Goal: Check status

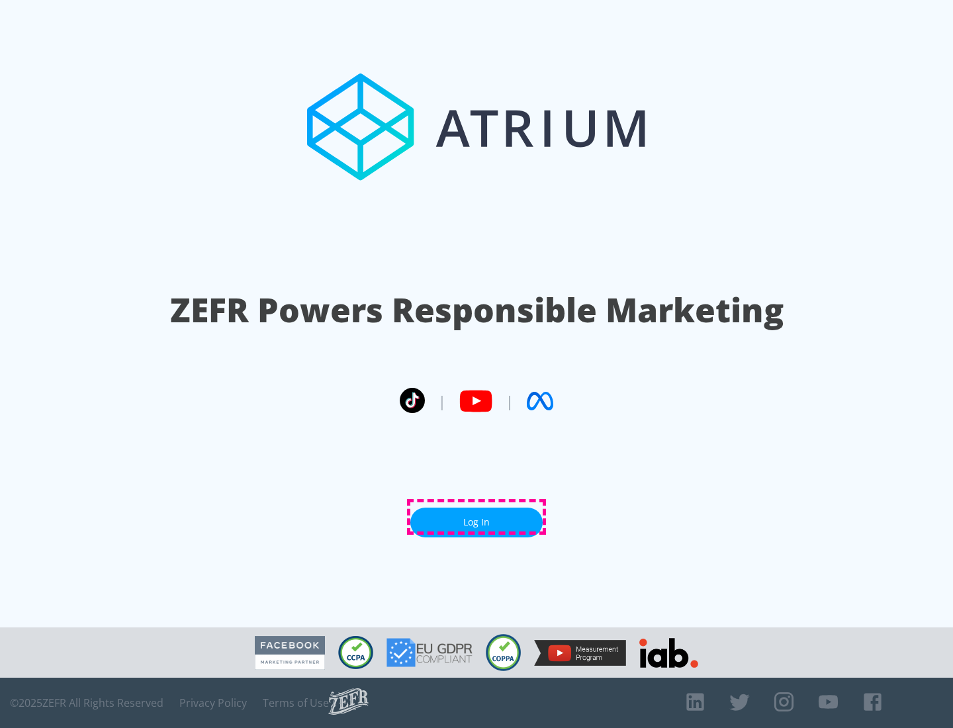
click at [477, 517] on link "Log In" at bounding box center [476, 523] width 132 height 30
